Goal: Transaction & Acquisition: Subscribe to service/newsletter

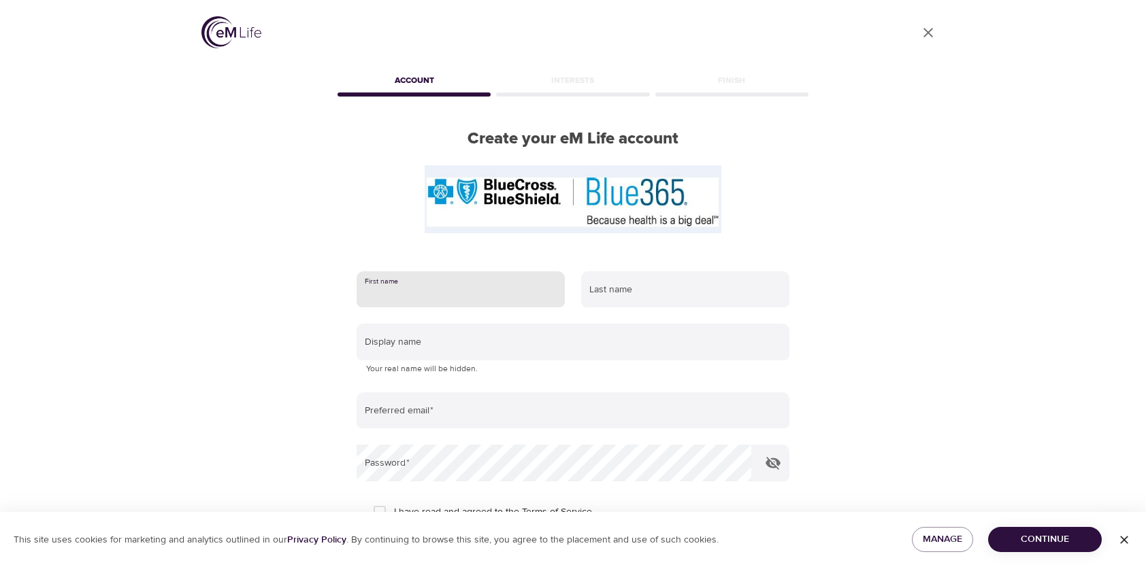
click at [448, 288] on input "text" at bounding box center [460, 289] width 208 height 37
type input "Madisson"
type input "Samuell"
type input "[EMAIL_ADDRESS][DOMAIN_NAME]"
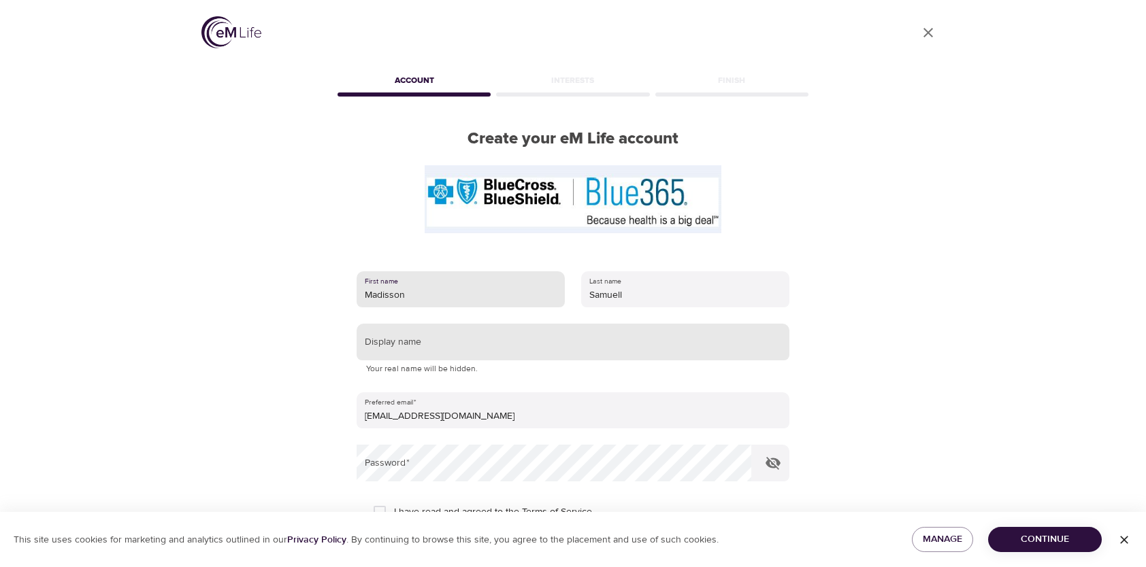
click at [436, 339] on input "text" at bounding box center [572, 342] width 433 height 37
type input "BabsG"
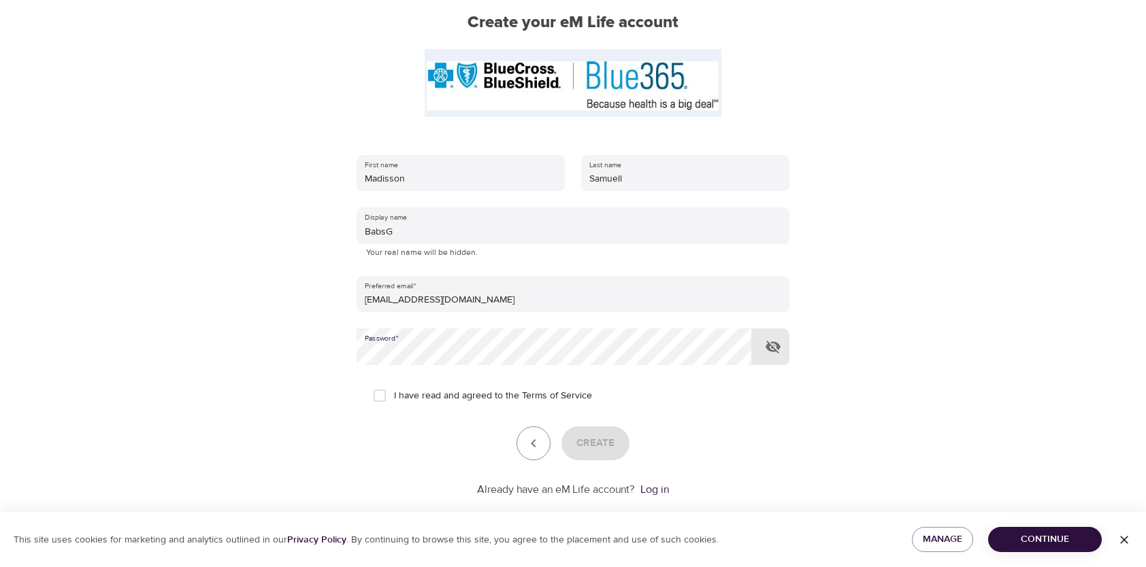
scroll to position [136, 0]
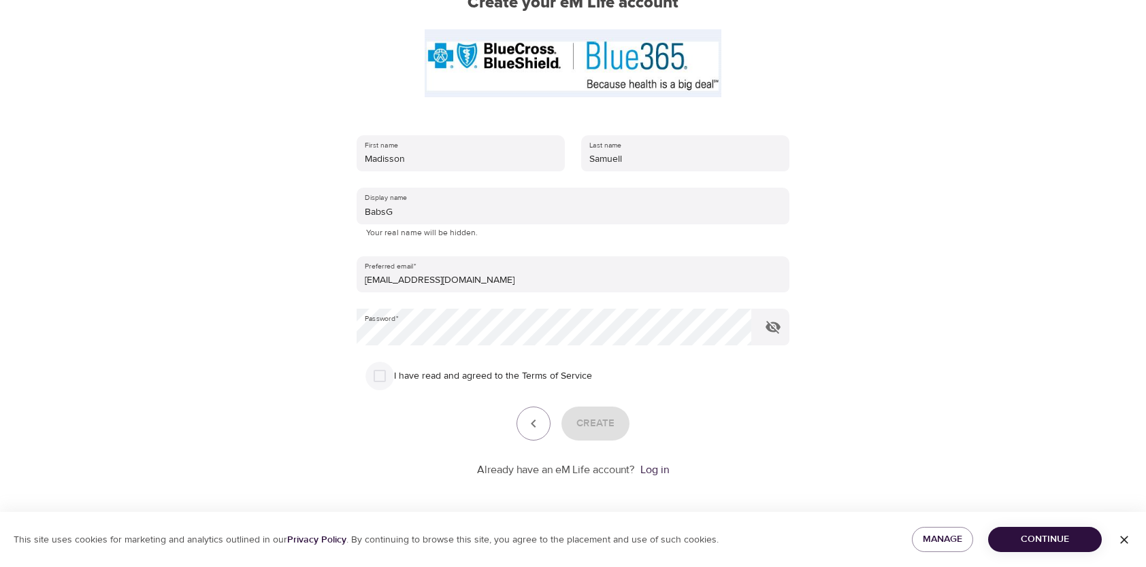
drag, startPoint x: 373, startPoint y: 367, endPoint x: 446, endPoint y: 395, distance: 77.7
click at [373, 368] on input "I have read and agreed to the Terms of Service" at bounding box center [379, 376] width 29 height 29
checkbox input "true"
click at [605, 421] on span "Create" at bounding box center [595, 424] width 38 height 18
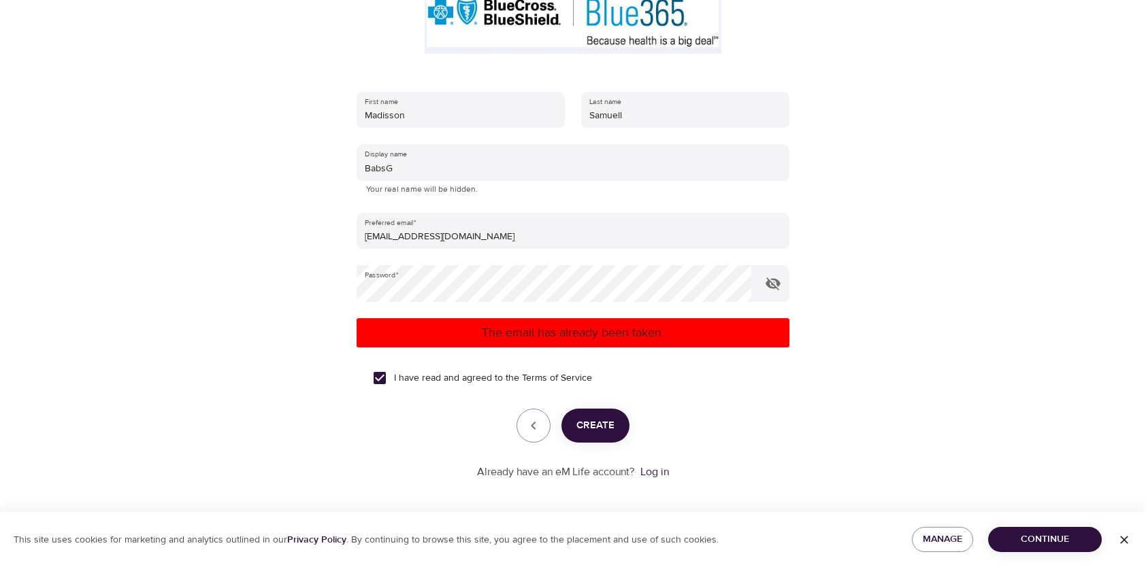
scroll to position [184, 0]
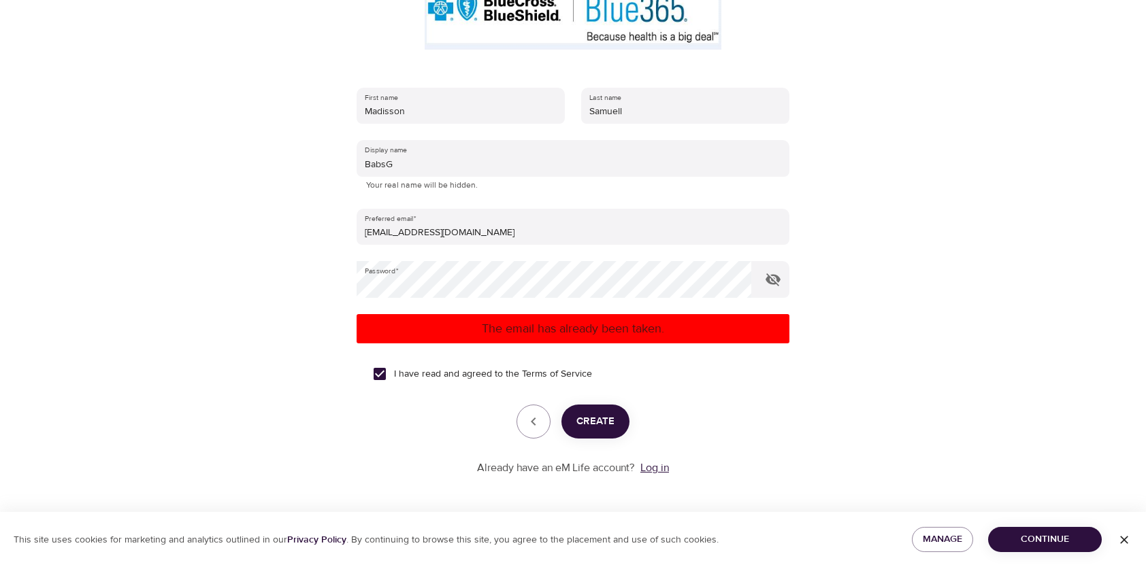
click at [654, 468] on link "Log in" at bounding box center [654, 468] width 29 height 14
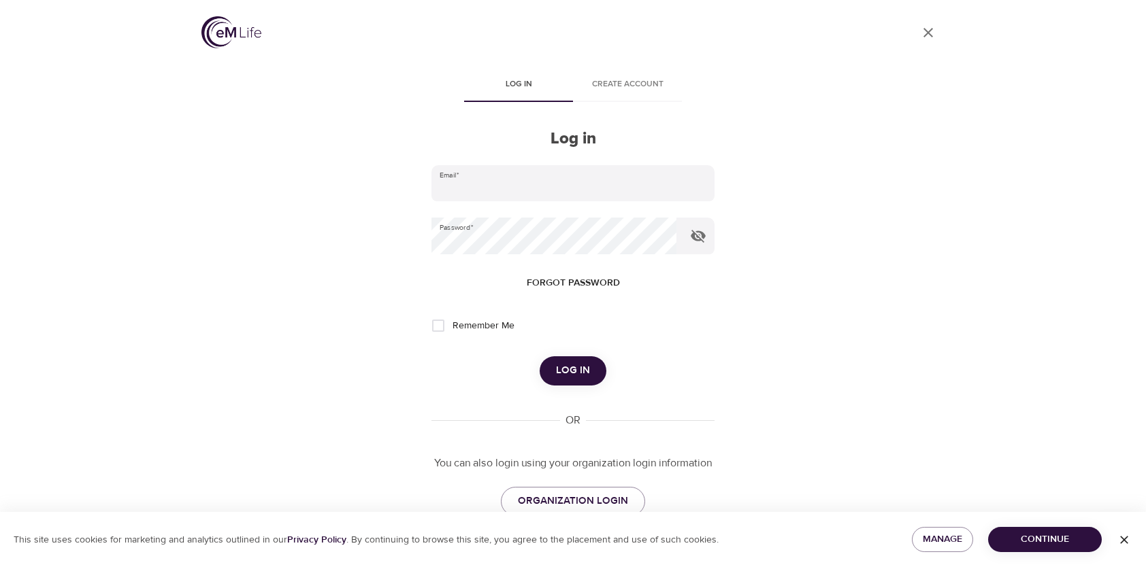
type input "[EMAIL_ADDRESS][DOMAIN_NAME]"
click at [435, 326] on input "Remember Me" at bounding box center [438, 326] width 29 height 29
checkbox input "true"
click at [702, 234] on icon "button" at bounding box center [697, 236] width 15 height 13
click at [577, 365] on span "Log in" at bounding box center [573, 371] width 34 height 18
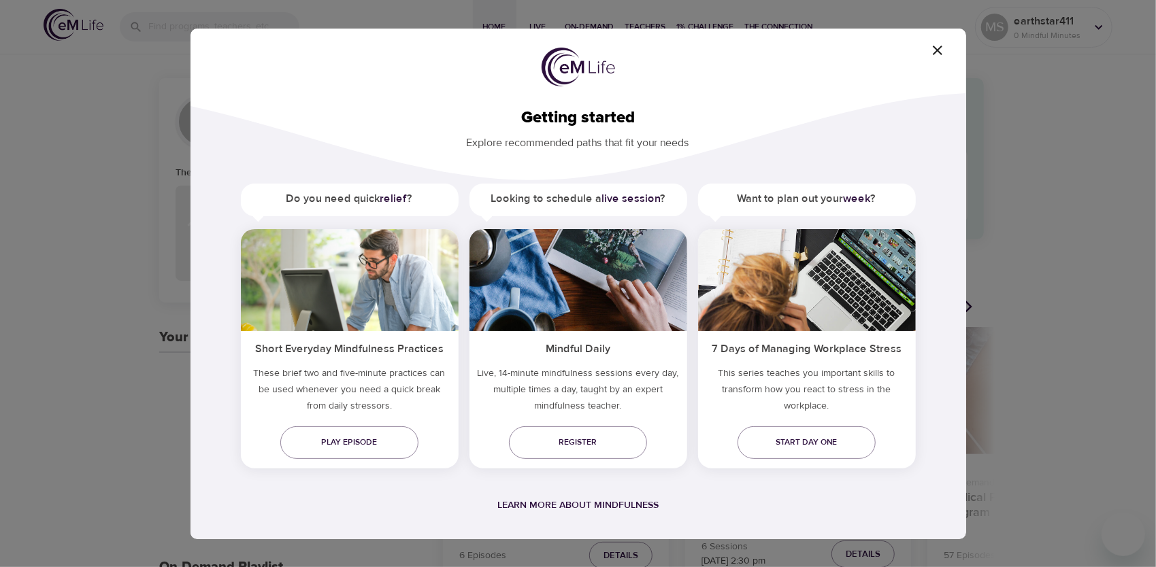
click at [931, 52] on icon "button" at bounding box center [937, 50] width 16 height 16
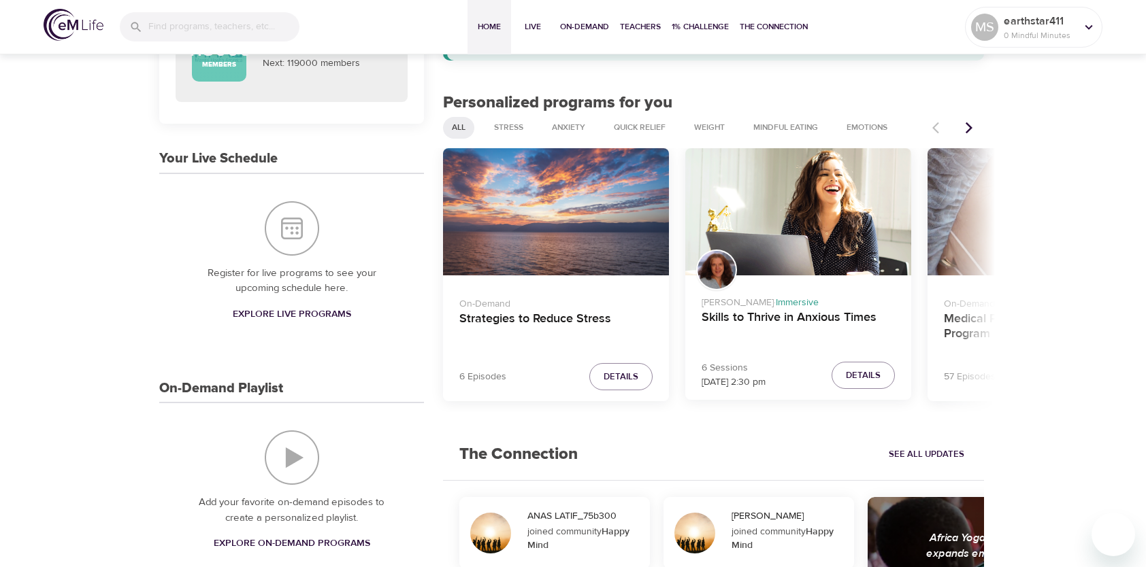
scroll to position [136, 0]
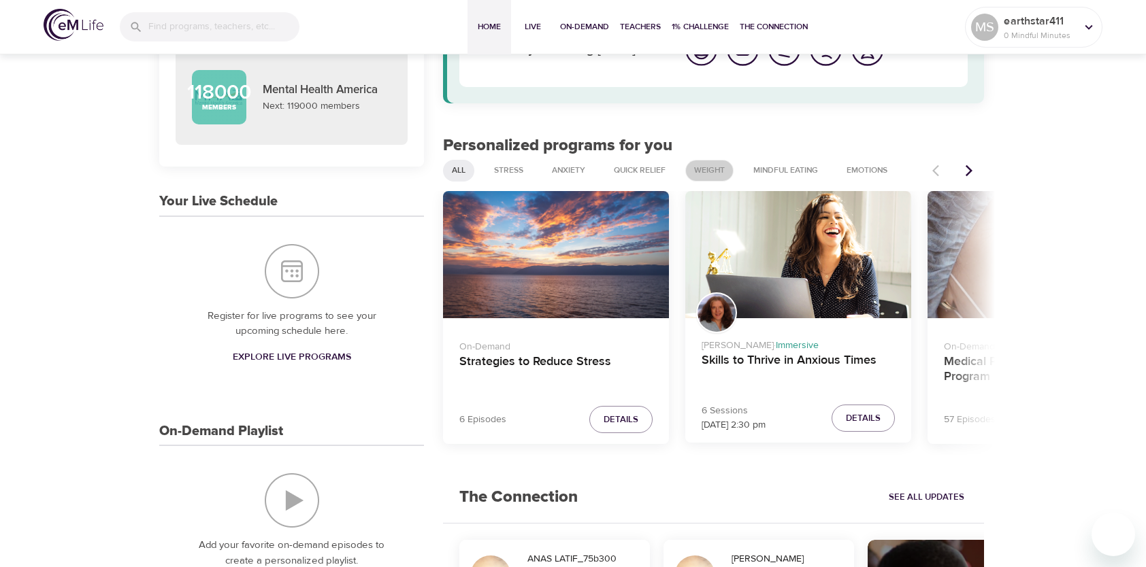
click at [715, 162] on div "Weight" at bounding box center [709, 171] width 48 height 22
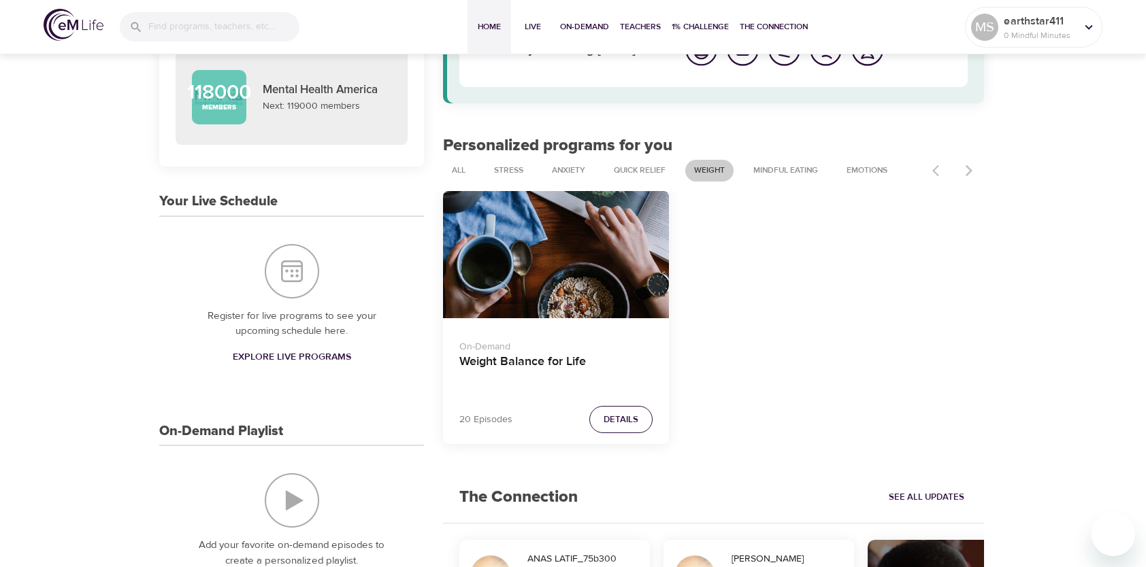
click at [629, 423] on span "Details" at bounding box center [620, 420] width 35 height 16
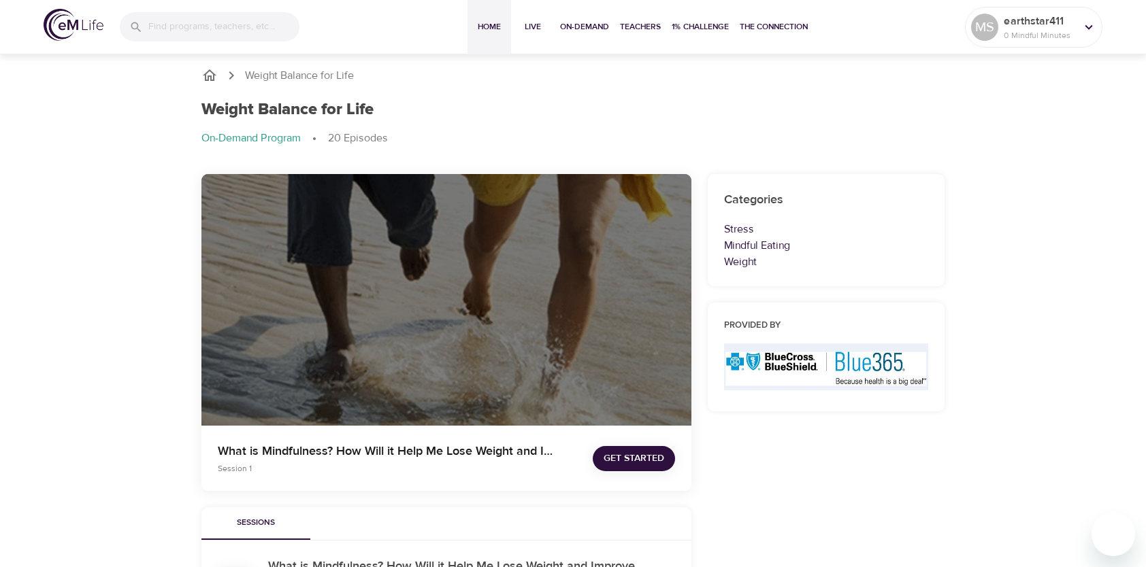
click at [499, 27] on span "Home" at bounding box center [489, 27] width 33 height 14
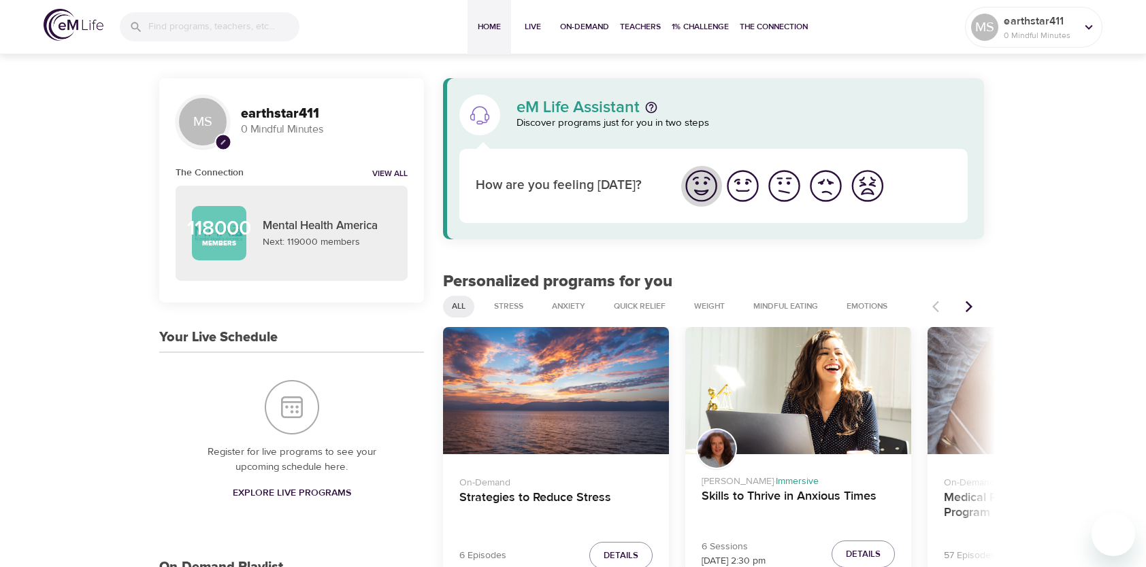
click at [699, 176] on img "I'm feeling great" at bounding box center [700, 185] width 37 height 37
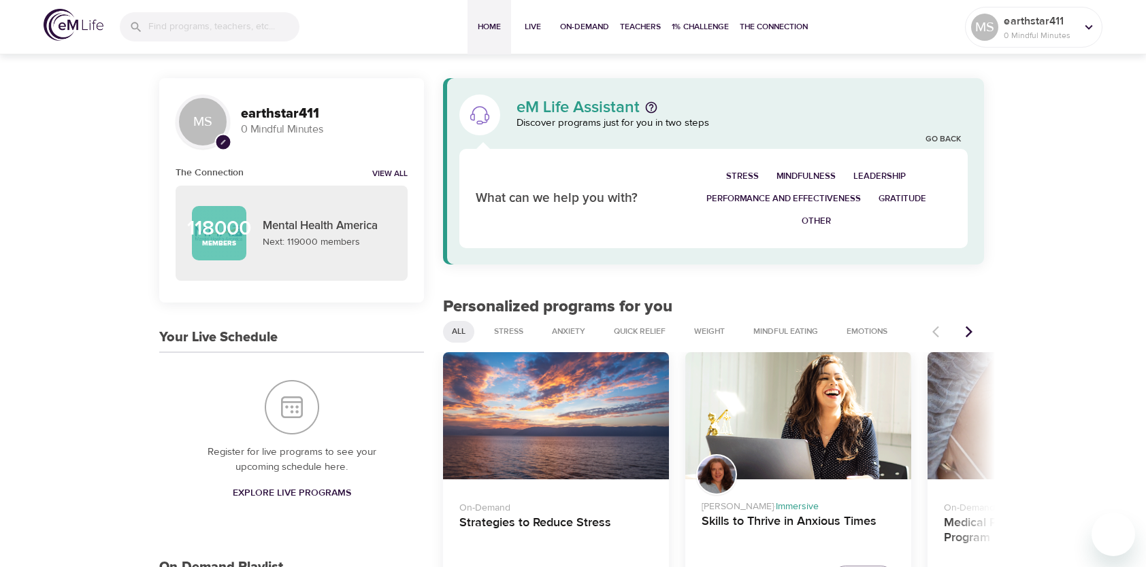
click at [814, 218] on span "Other" at bounding box center [815, 222] width 29 height 16
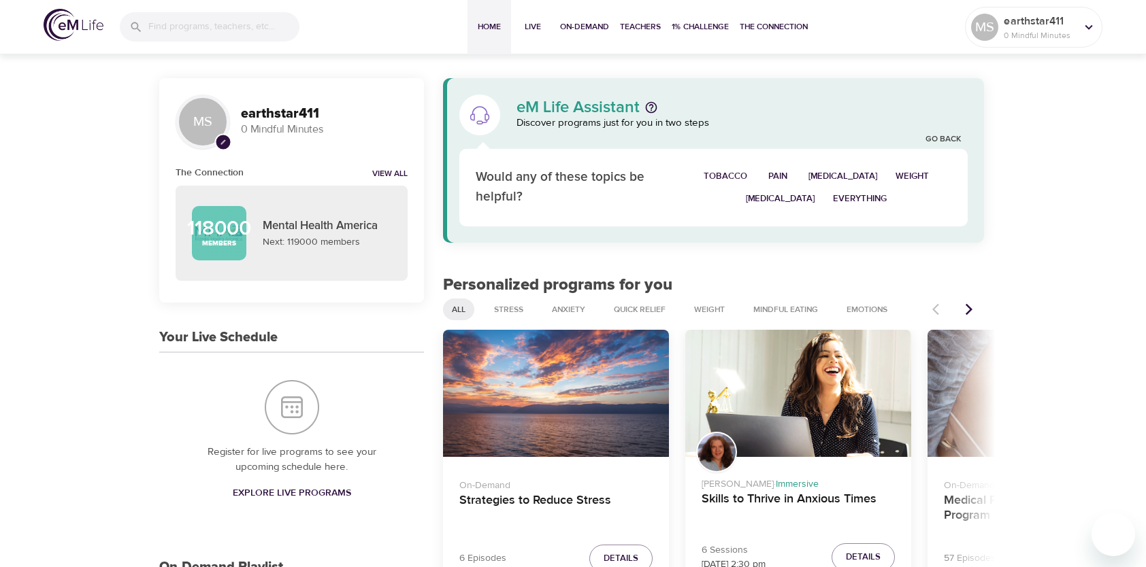
click at [895, 176] on span "Weight" at bounding box center [911, 177] width 33 height 16
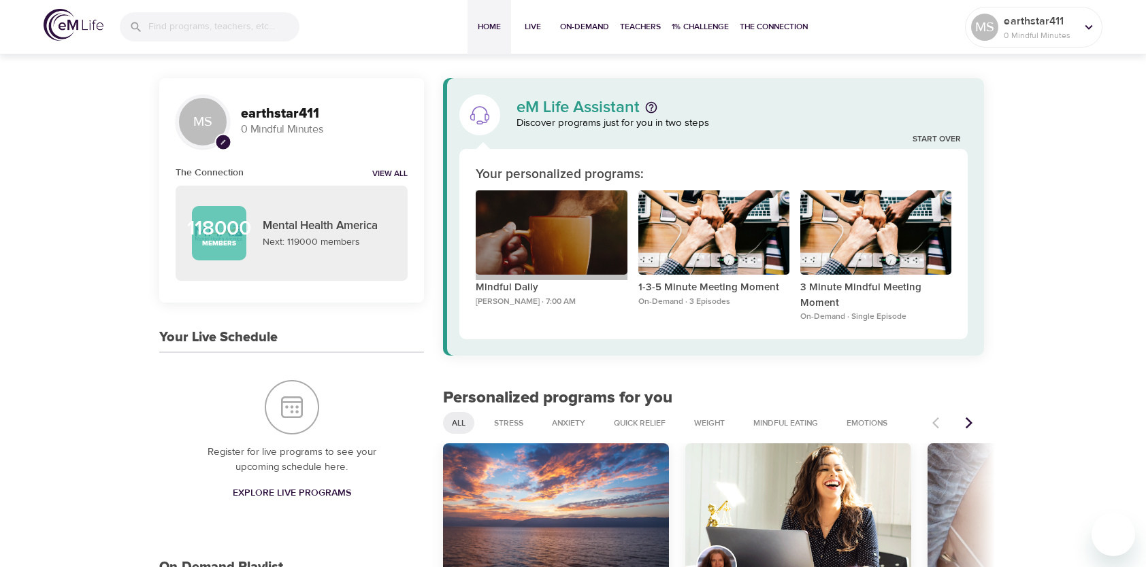
click at [586, 241] on div "Mindful Daily" at bounding box center [551, 232] width 151 height 85
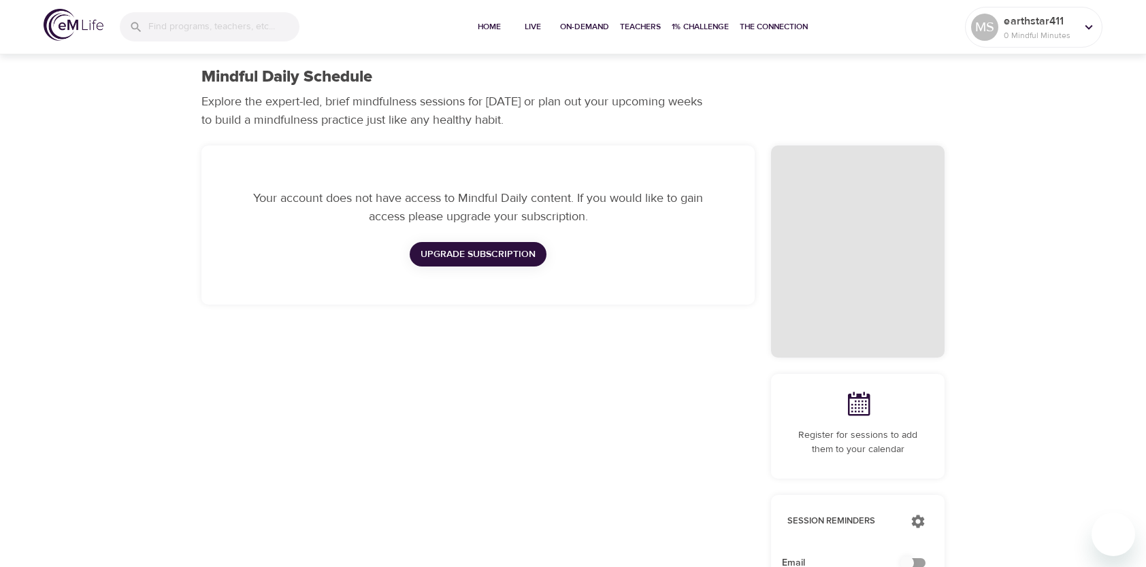
click at [447, 251] on span "Upgrade Subscription" at bounding box center [477, 254] width 115 height 17
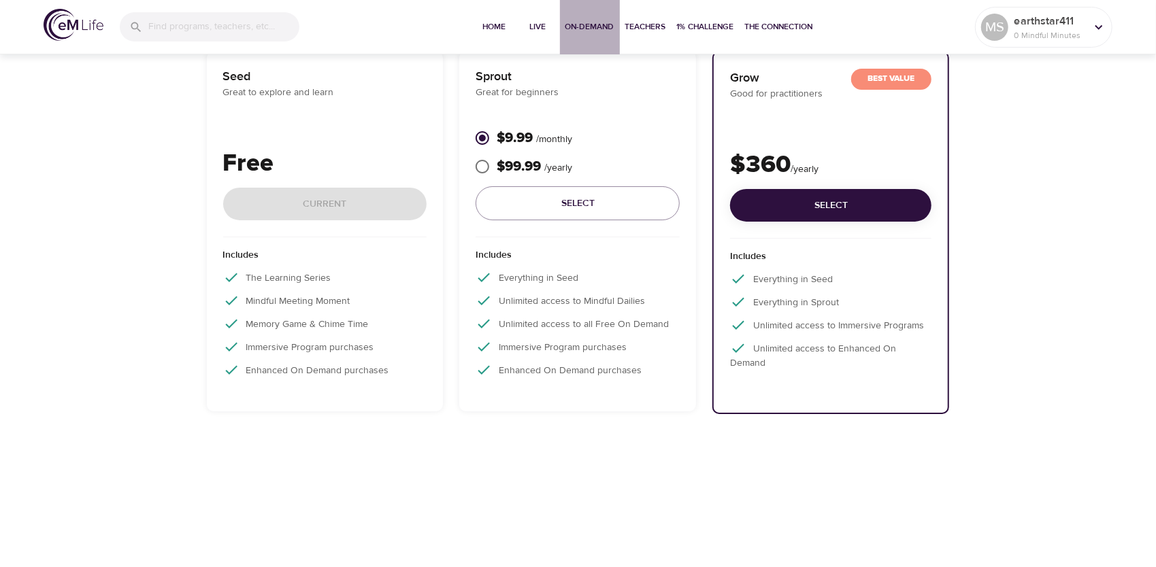
click at [604, 22] on span "On-Demand" at bounding box center [589, 27] width 49 height 14
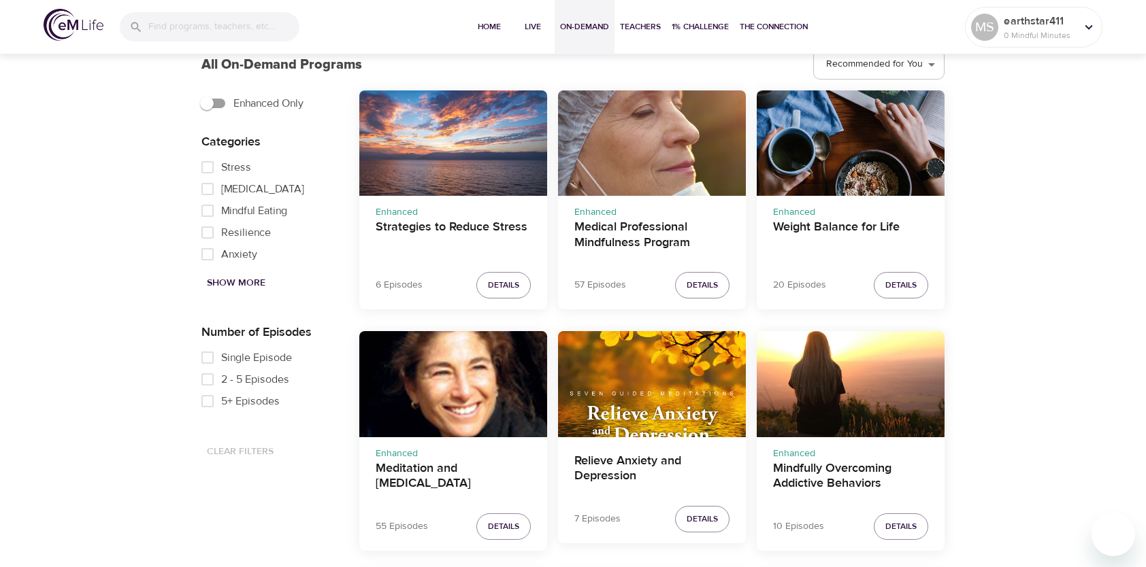
scroll to position [408, 0]
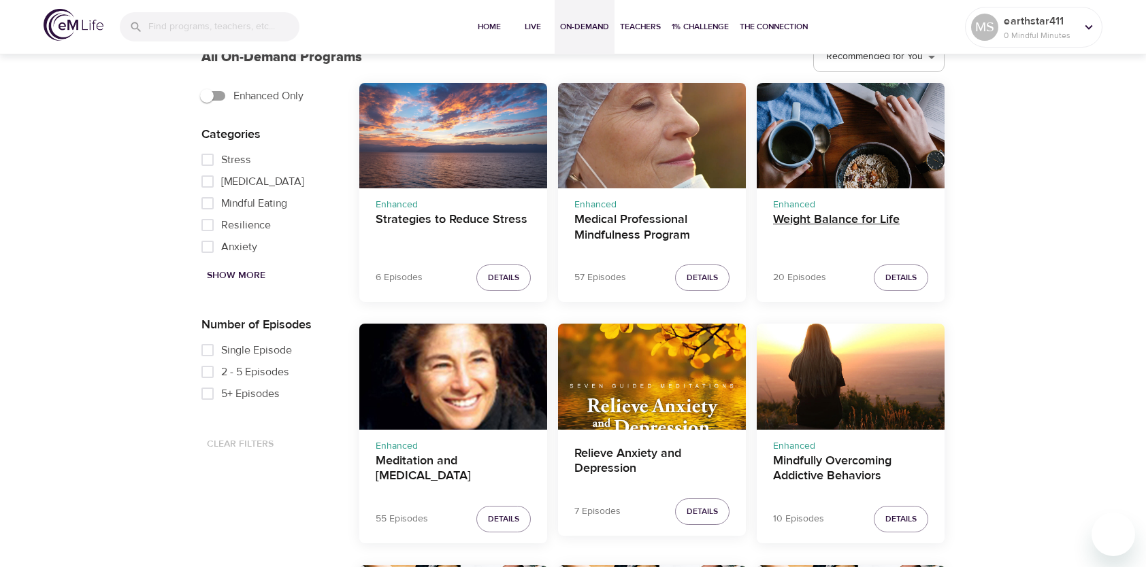
click at [874, 227] on h4 "Weight Balance for Life" at bounding box center [850, 228] width 155 height 33
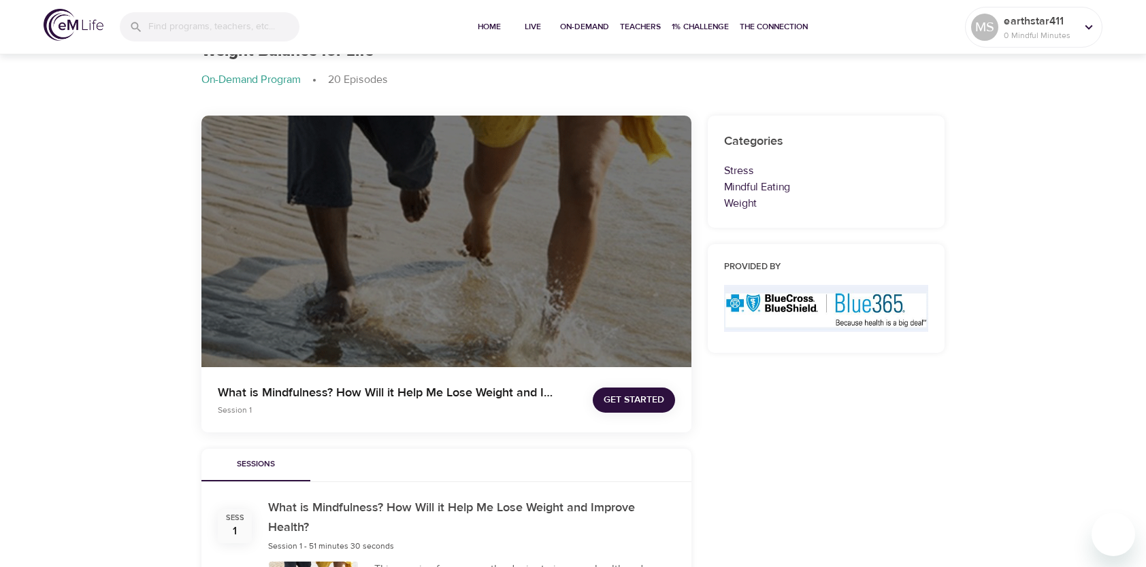
scroll to position [408, 0]
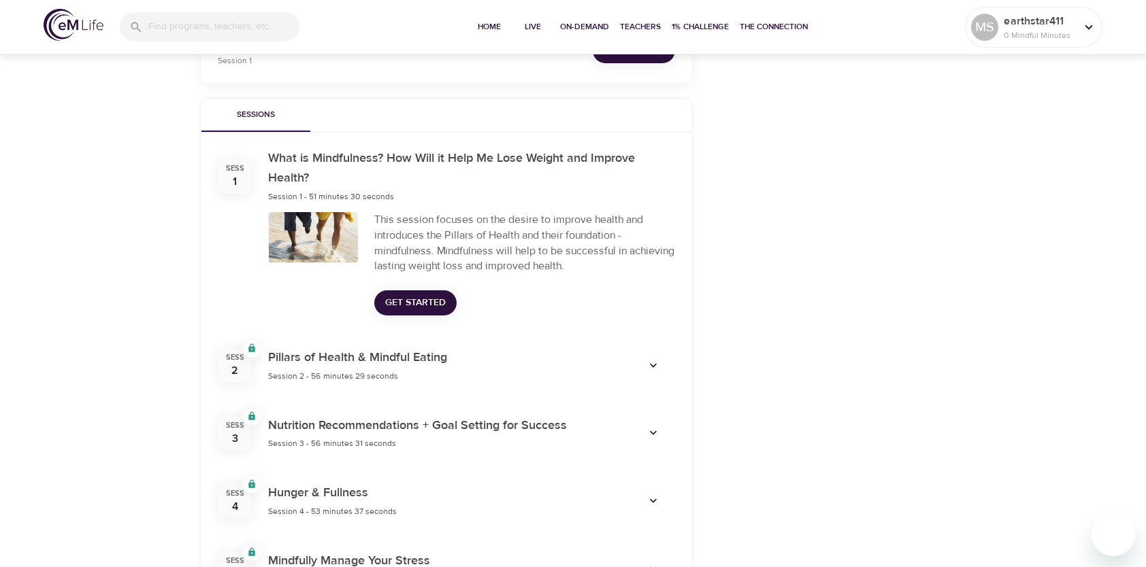
click at [421, 301] on span "Get Started" at bounding box center [415, 303] width 61 height 17
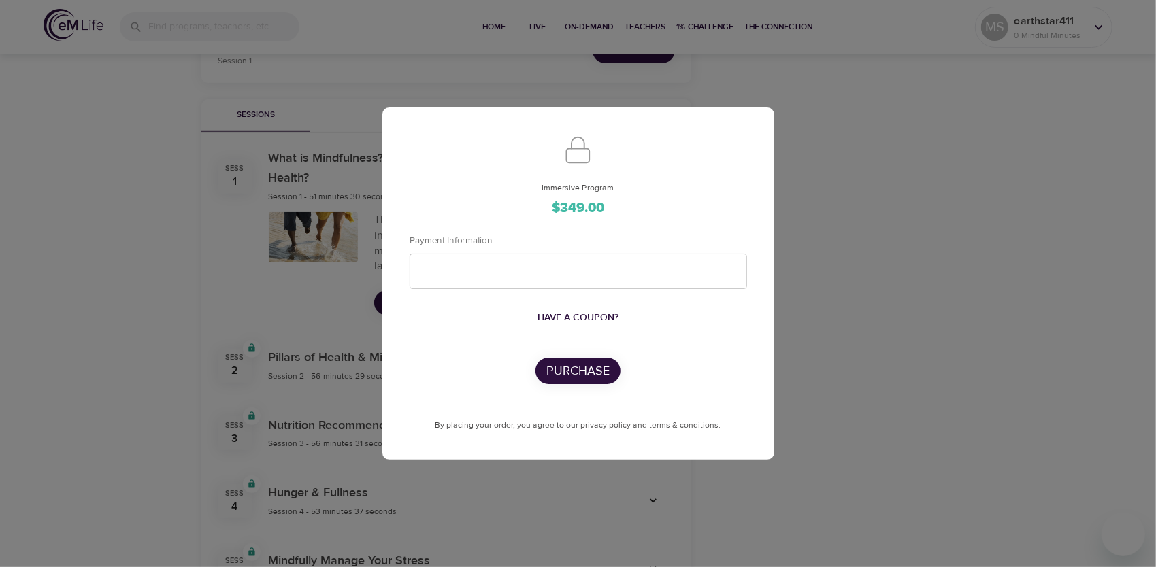
click at [573, 313] on span "Have a coupon?" at bounding box center [577, 318] width 81 height 17
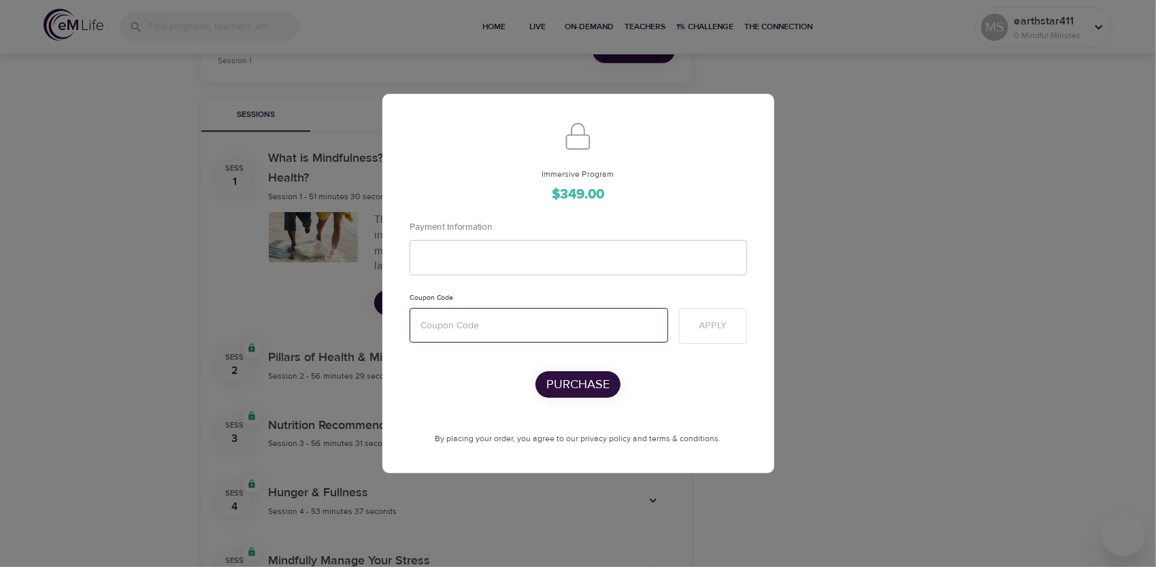
paste input "mentalhealth"
type input "mentalhealth"
click at [731, 328] on span "Apply" at bounding box center [713, 326] width 46 height 17
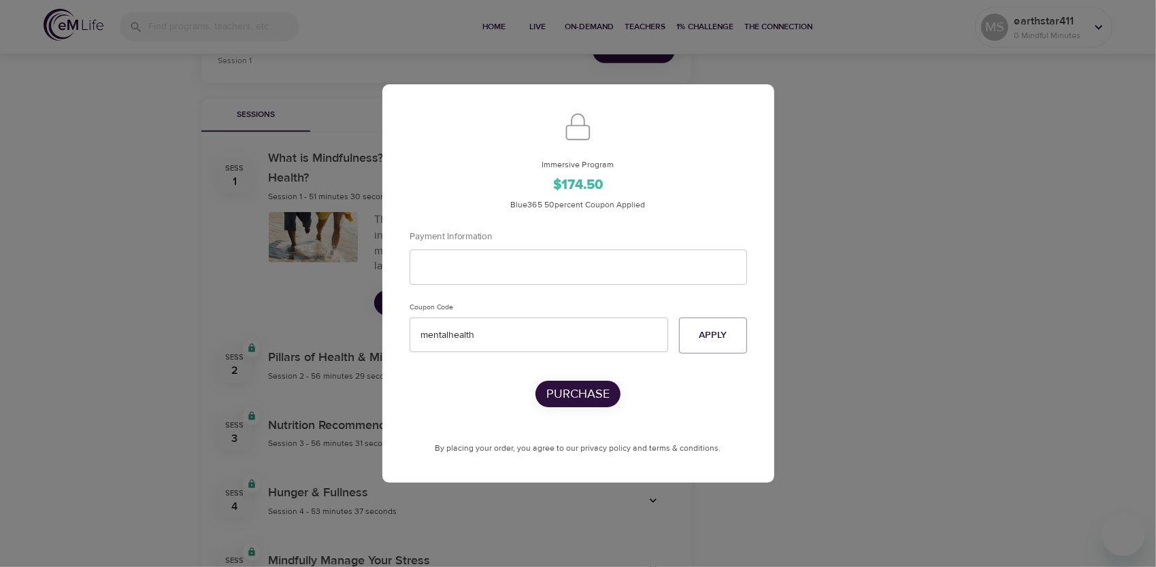
click at [846, 222] on div "Immersive Program $174.50 Blue365 50percent Coupon Applied Payment Information …" at bounding box center [578, 283] width 1156 height 567
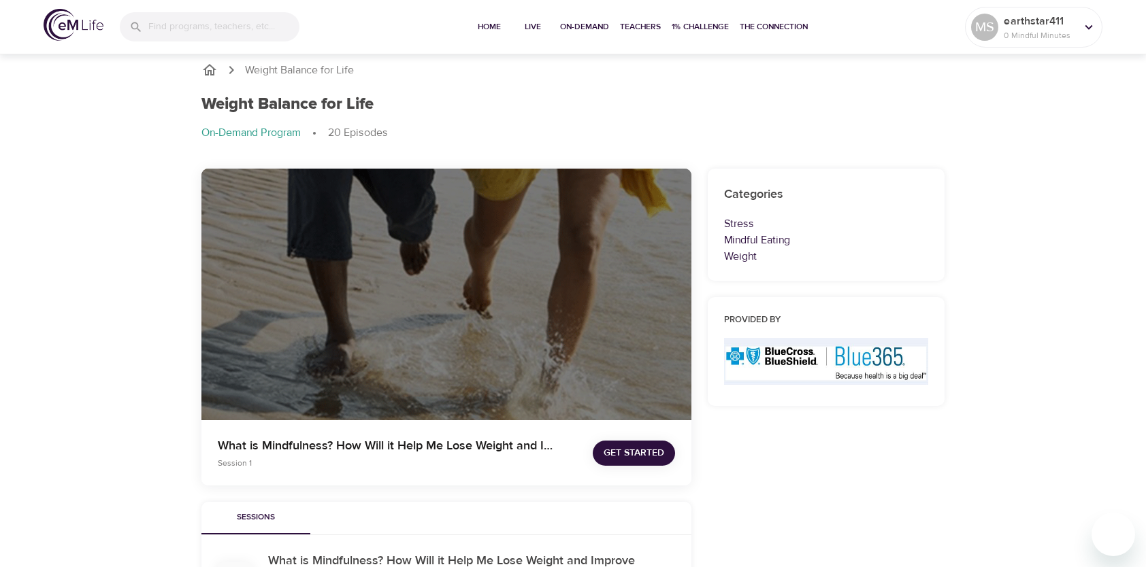
scroll to position [0, 0]
